Goal: Task Accomplishment & Management: Manage account settings

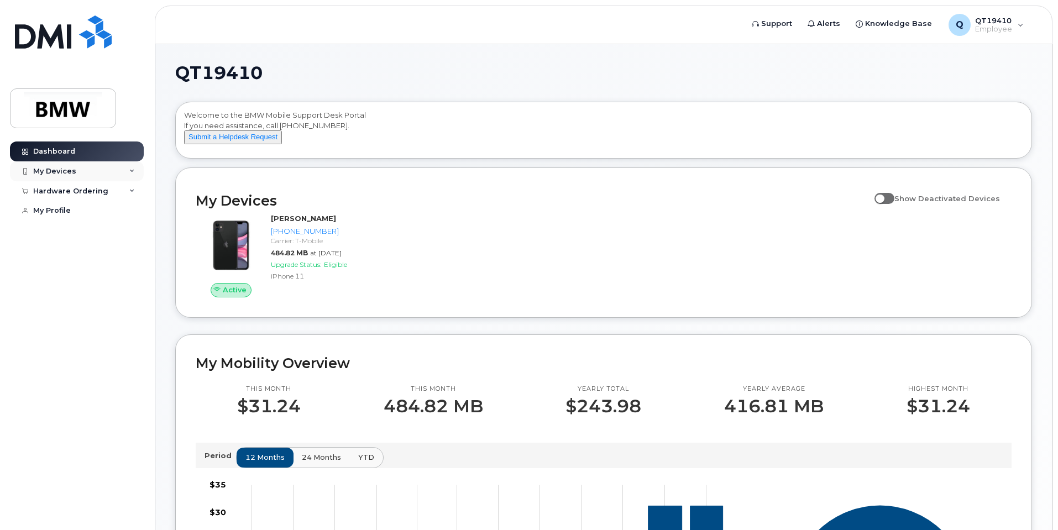
click at [132, 166] on div "My Devices" at bounding box center [77, 171] width 134 height 20
click at [125, 261] on div "Hardware Ordering" at bounding box center [77, 251] width 134 height 20
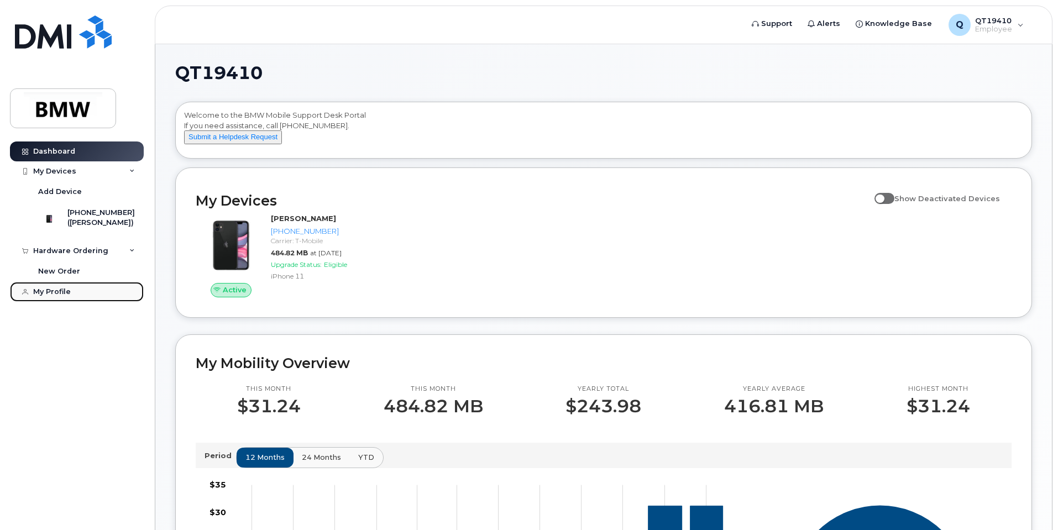
click at [58, 296] on div "My Profile" at bounding box center [52, 292] width 38 height 9
